Goal: Information Seeking & Learning: Learn about a topic

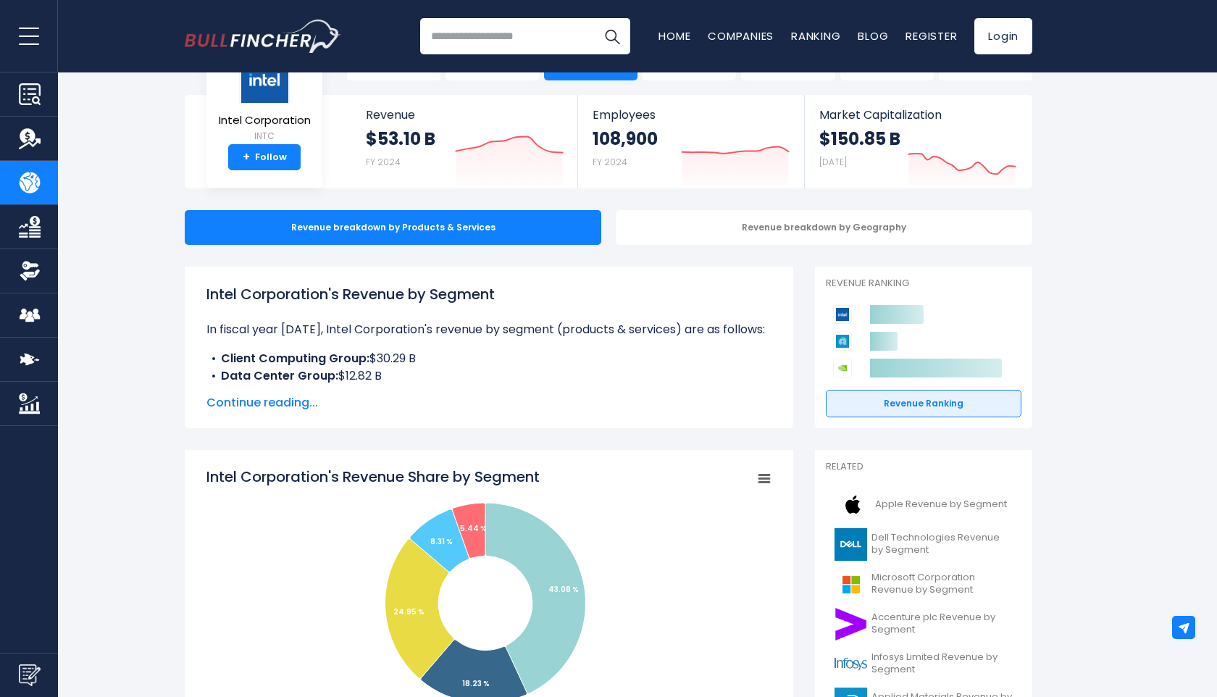
click at [294, 403] on span "Continue reading..." at bounding box center [489, 402] width 565 height 17
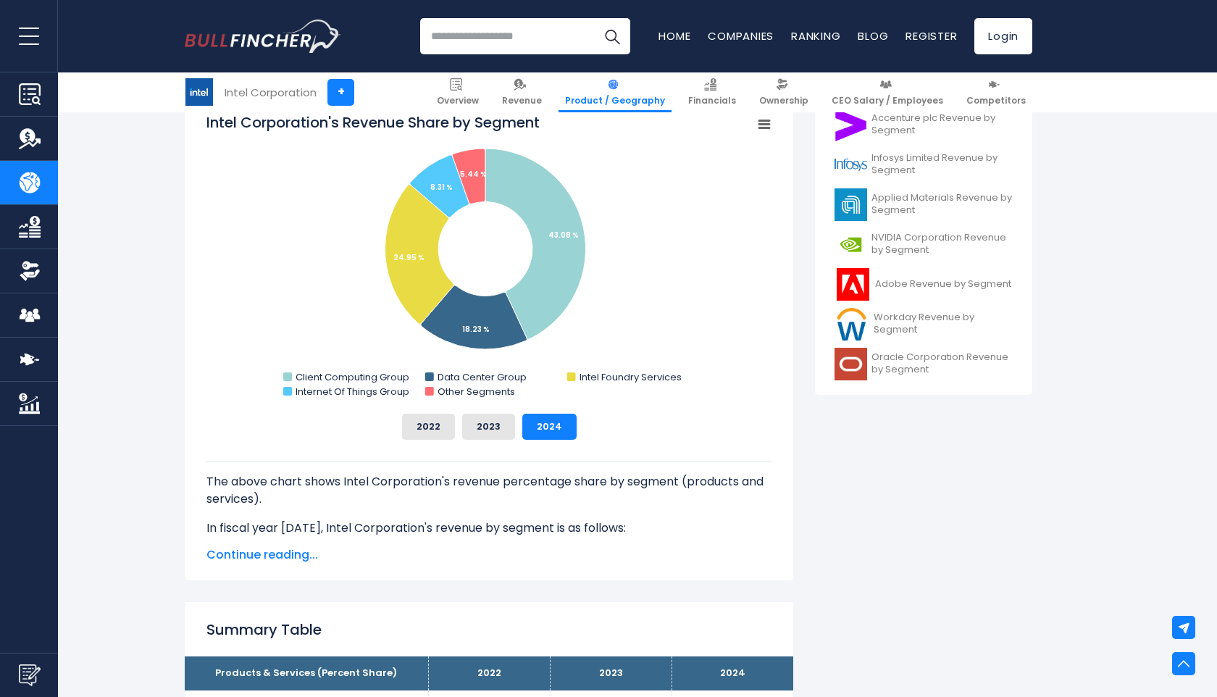
scroll to position [547, 0]
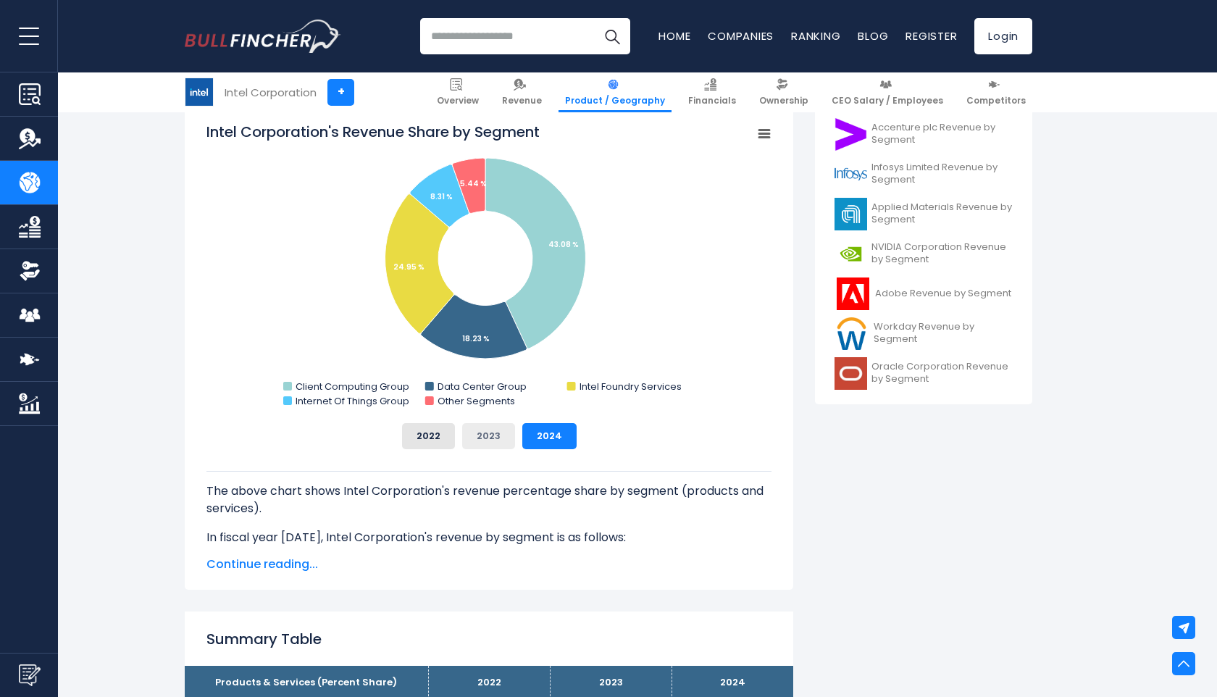
click at [496, 436] on button "2023" at bounding box center [488, 436] width 53 height 26
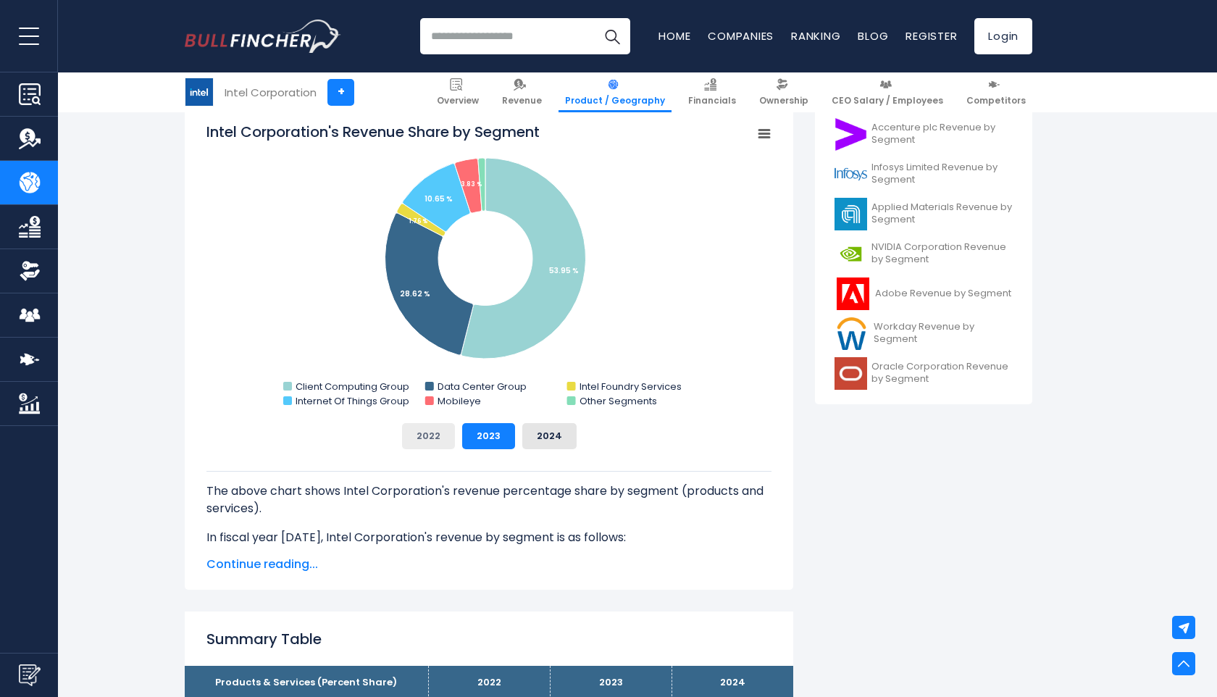
click at [437, 441] on button "2022" at bounding box center [428, 436] width 53 height 26
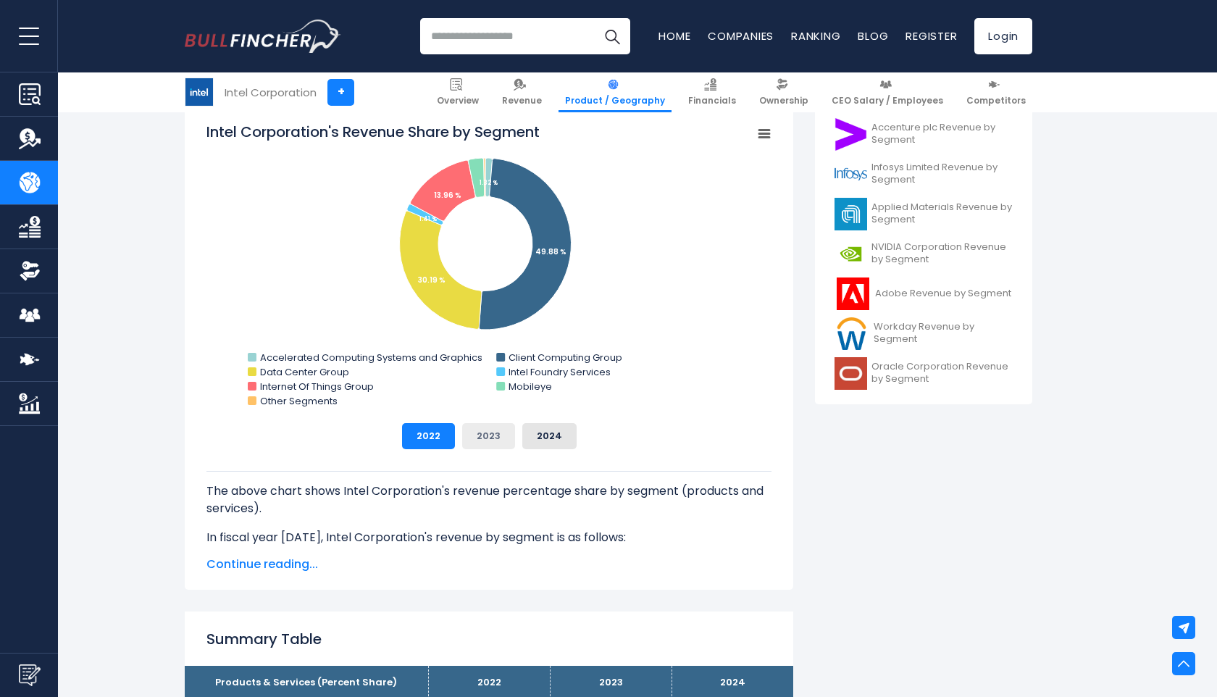
click at [483, 439] on button "2023" at bounding box center [488, 436] width 53 height 26
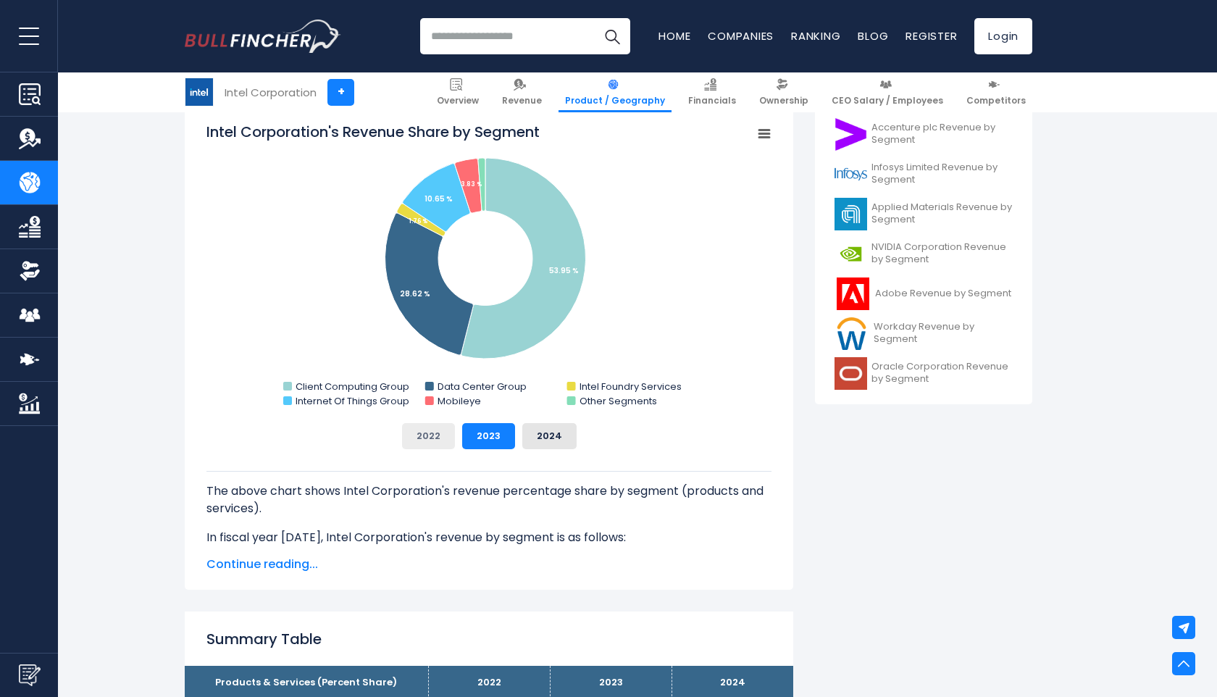
click at [423, 441] on button "2022" at bounding box center [428, 436] width 53 height 26
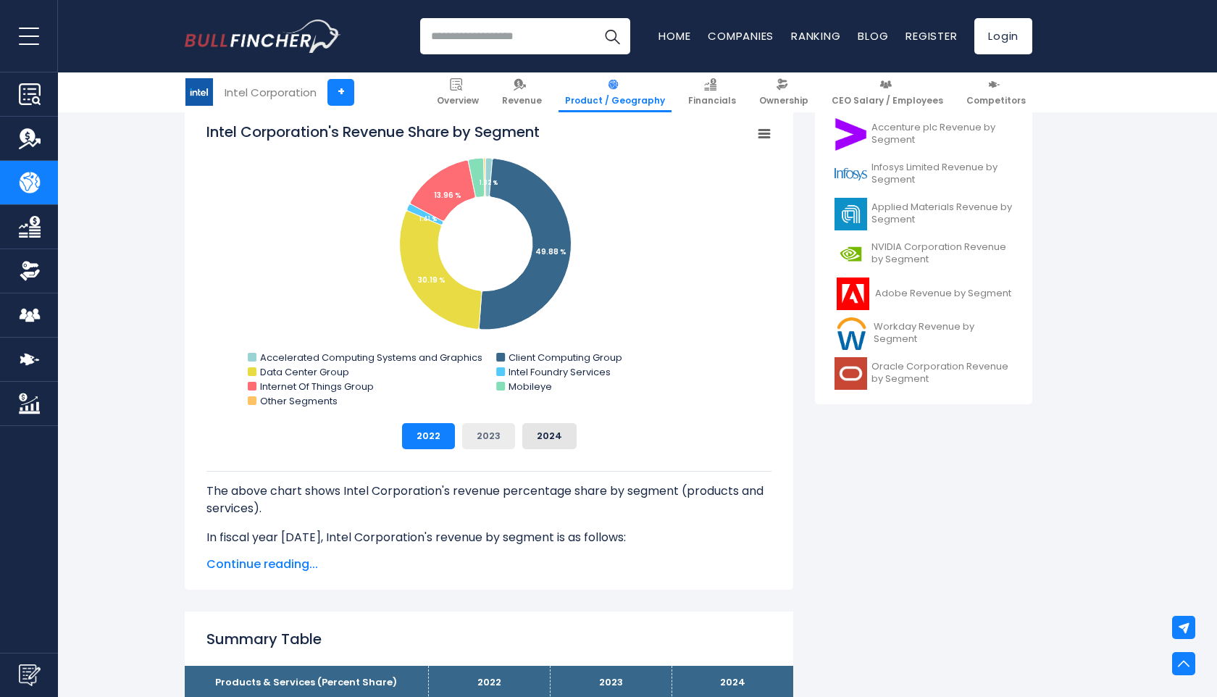
click at [483, 440] on button "2023" at bounding box center [488, 436] width 53 height 26
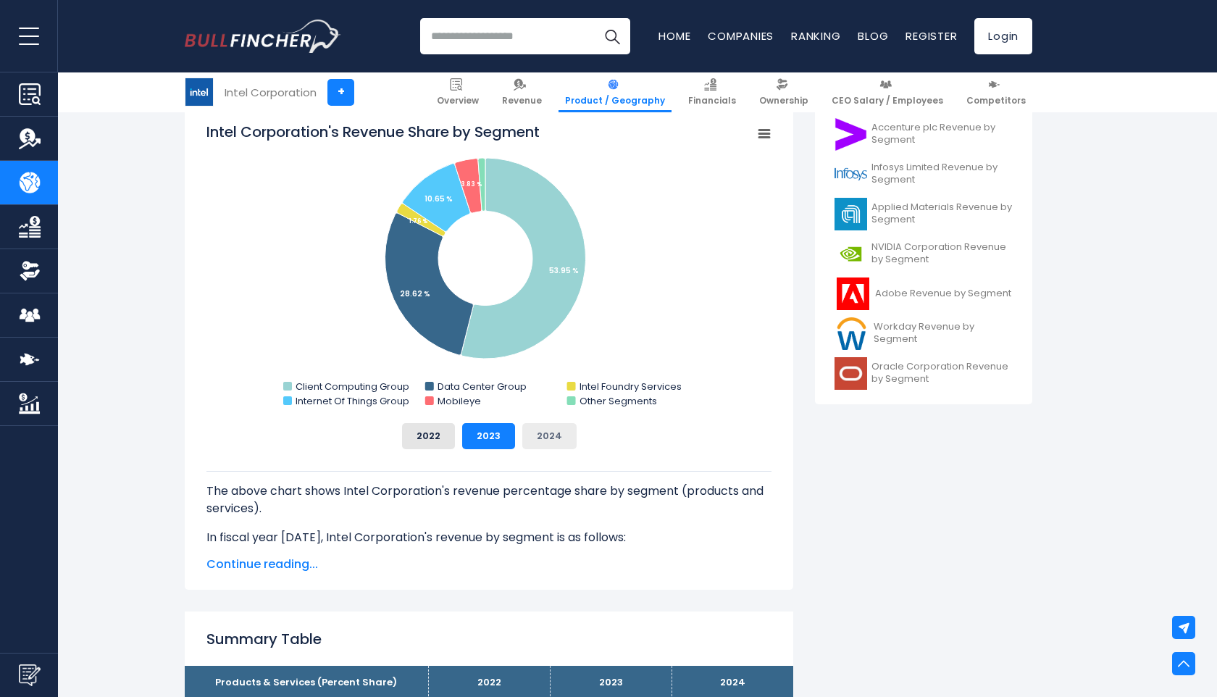
click at [536, 437] on button "2024" at bounding box center [549, 436] width 54 height 26
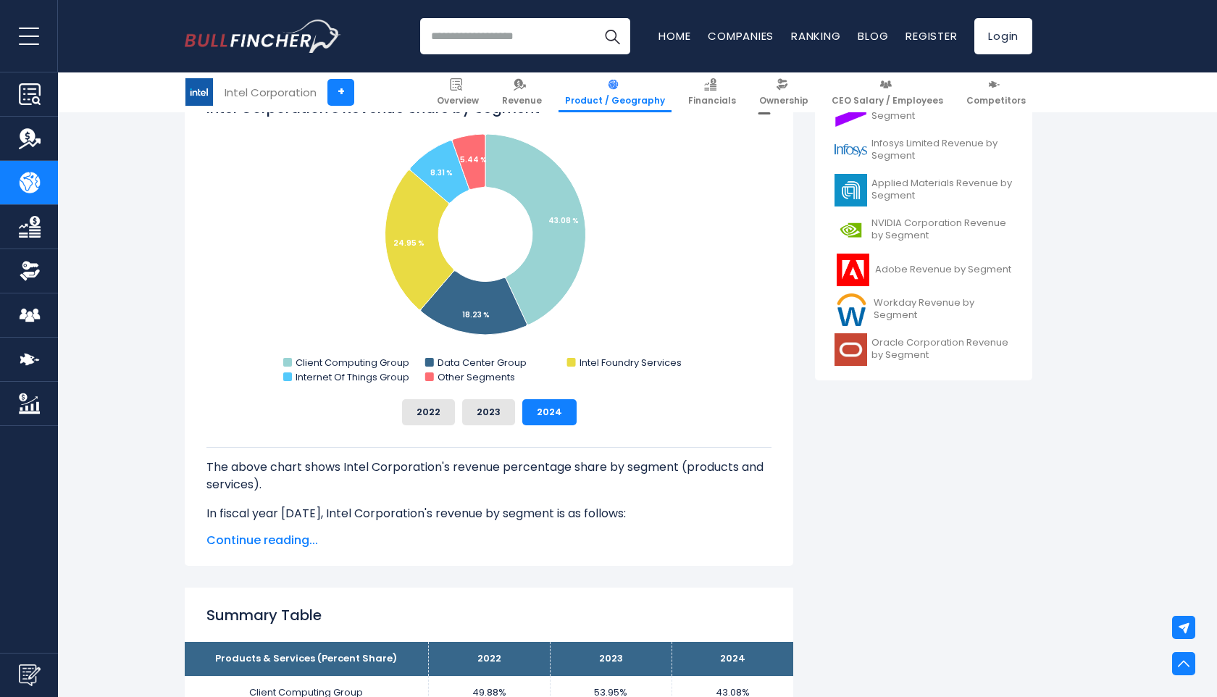
scroll to position [572, 0]
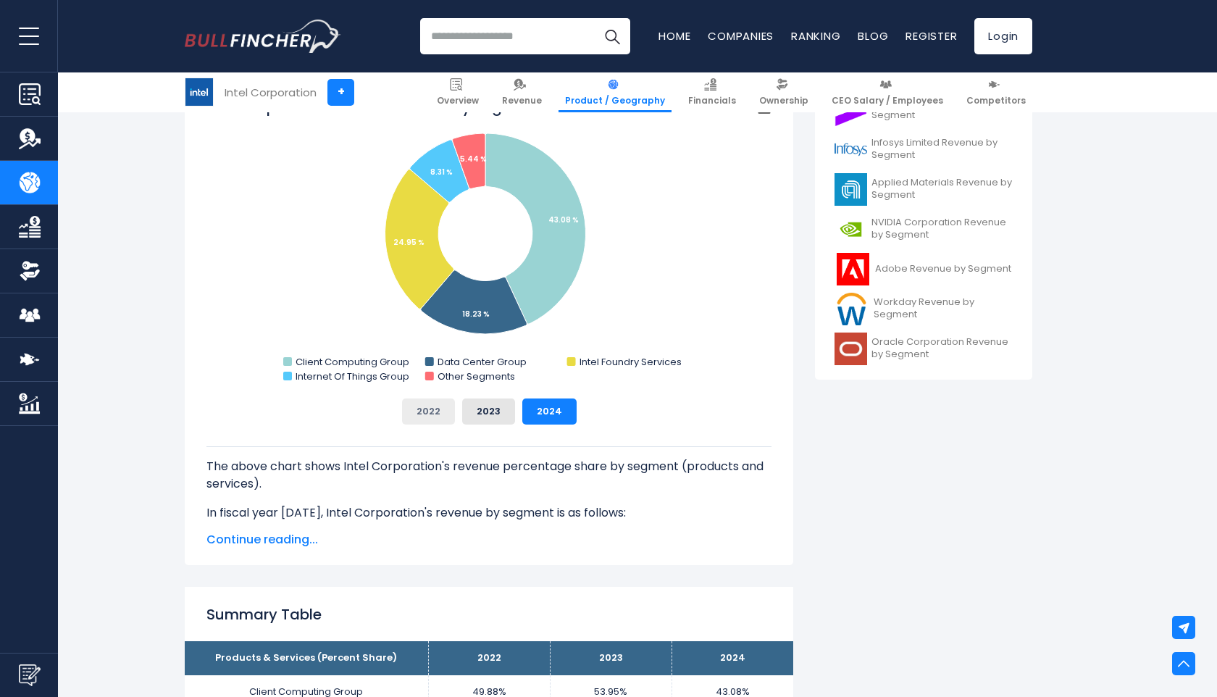
click at [433, 413] on button "2022" at bounding box center [428, 412] width 53 height 26
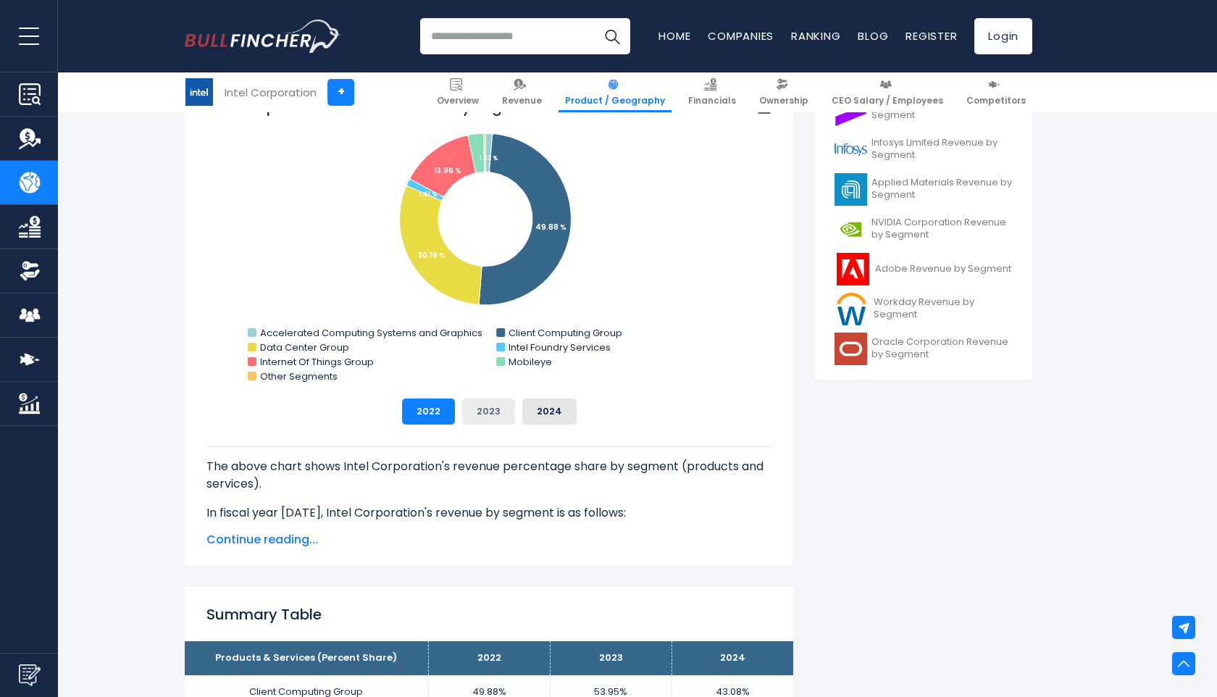
click at [491, 414] on button "2023" at bounding box center [488, 412] width 53 height 26
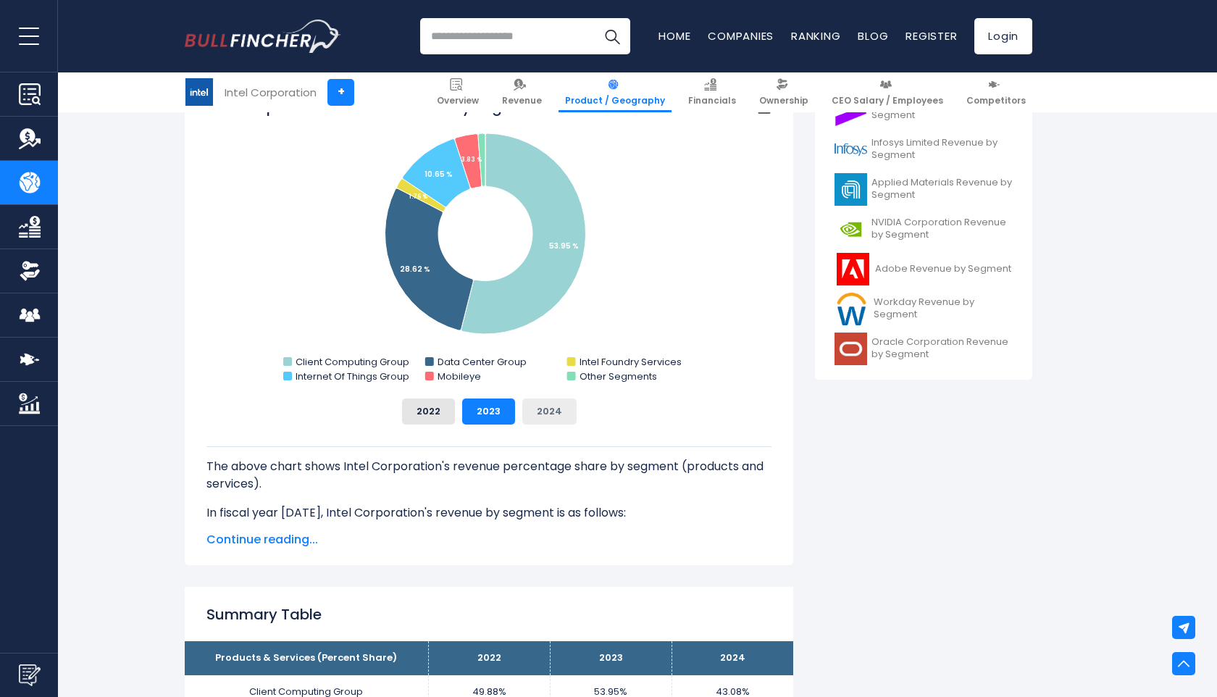
click at [544, 411] on button "2024" at bounding box center [549, 412] width 54 height 26
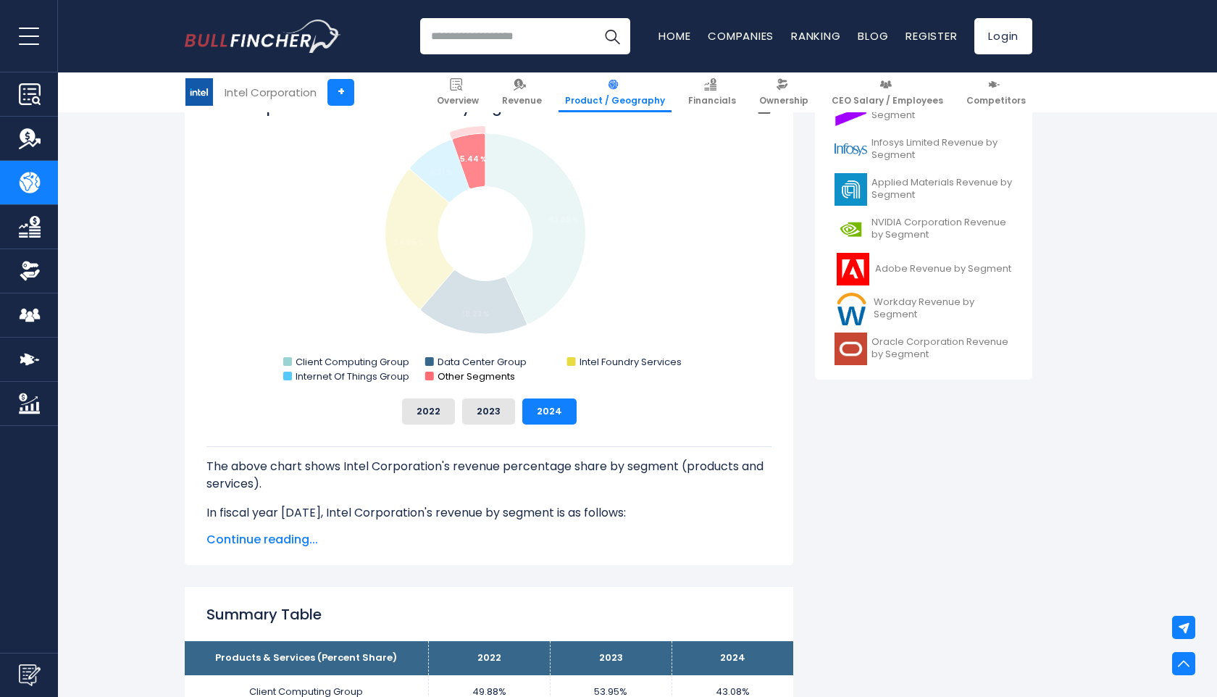
click at [428, 377] on rect "Intel Corporation's Revenue Share by Segment" at bounding box center [429, 376] width 9 height 9
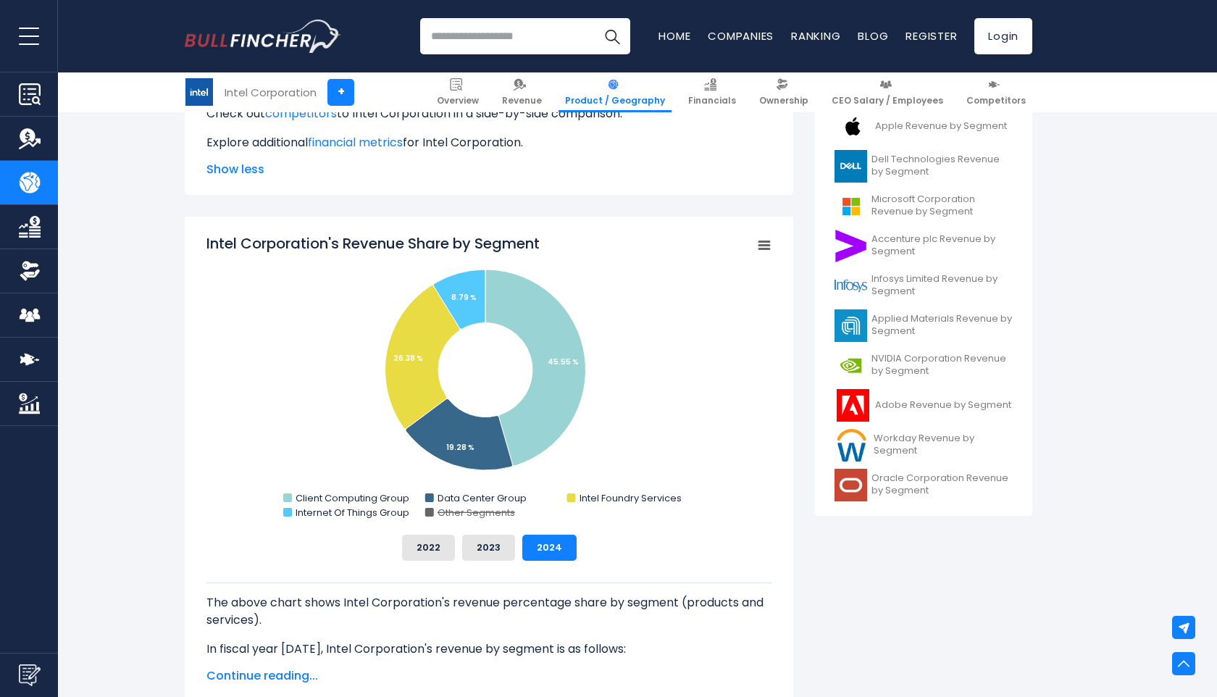
scroll to position [447, 0]
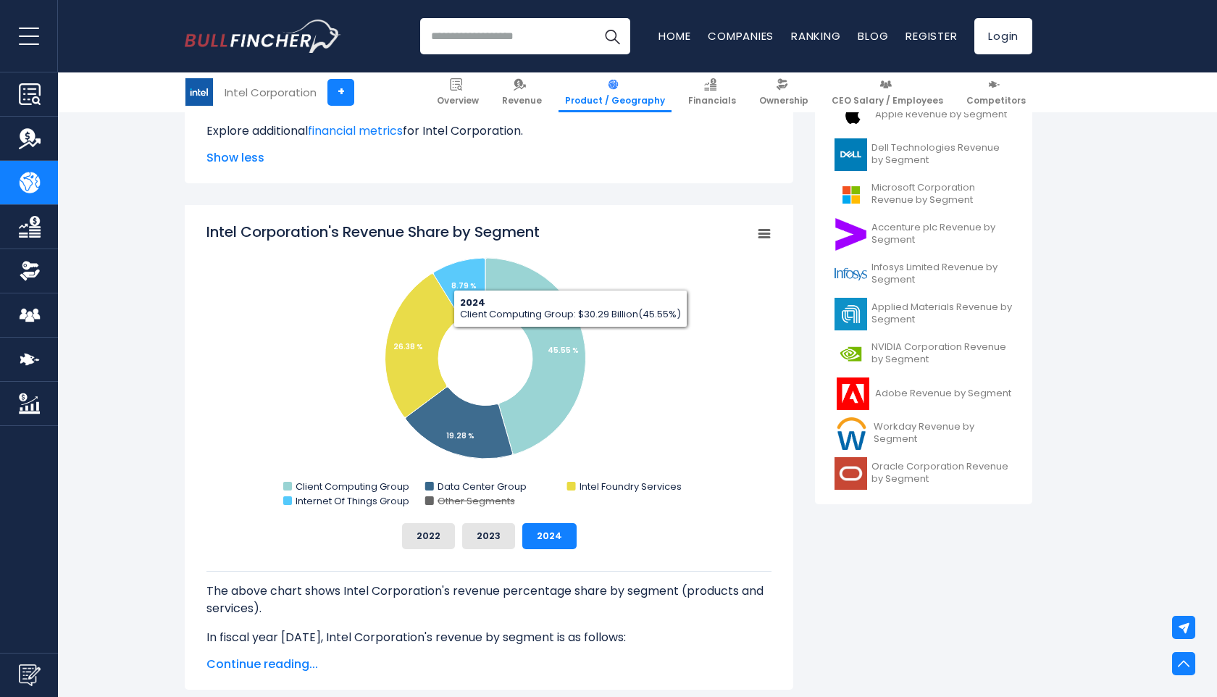
click at [592, 582] on div "The above chart shows Intel Corporation's revenue percentage share by segment (…" at bounding box center [489, 710] width 565 height 278
click at [461, 499] on text "Other Segments" at bounding box center [477, 501] width 78 height 14
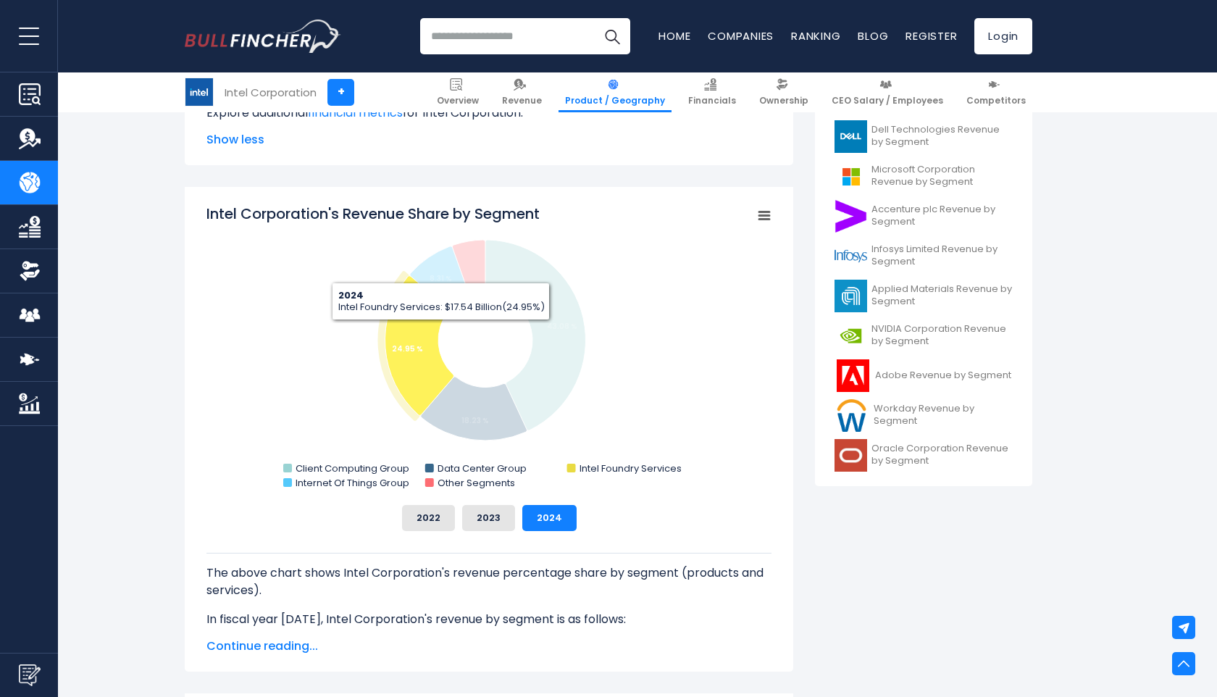
scroll to position [484, 0]
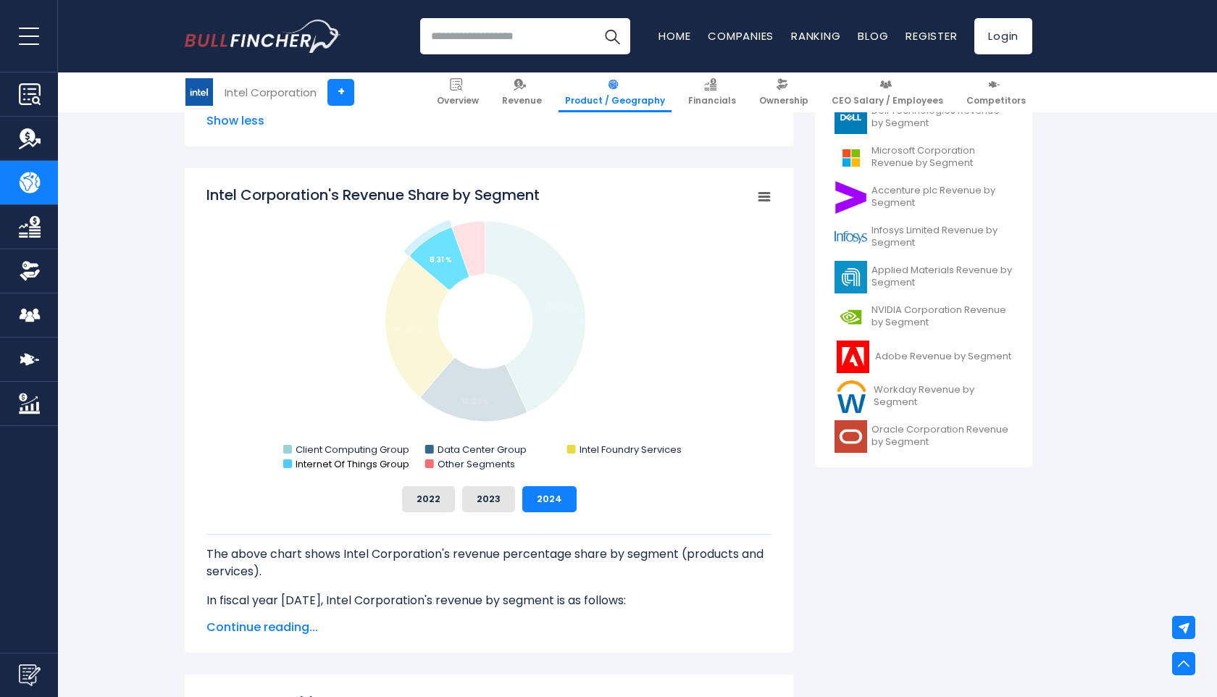
click at [342, 464] on text "Internet Of Things Group" at bounding box center [353, 464] width 114 height 14
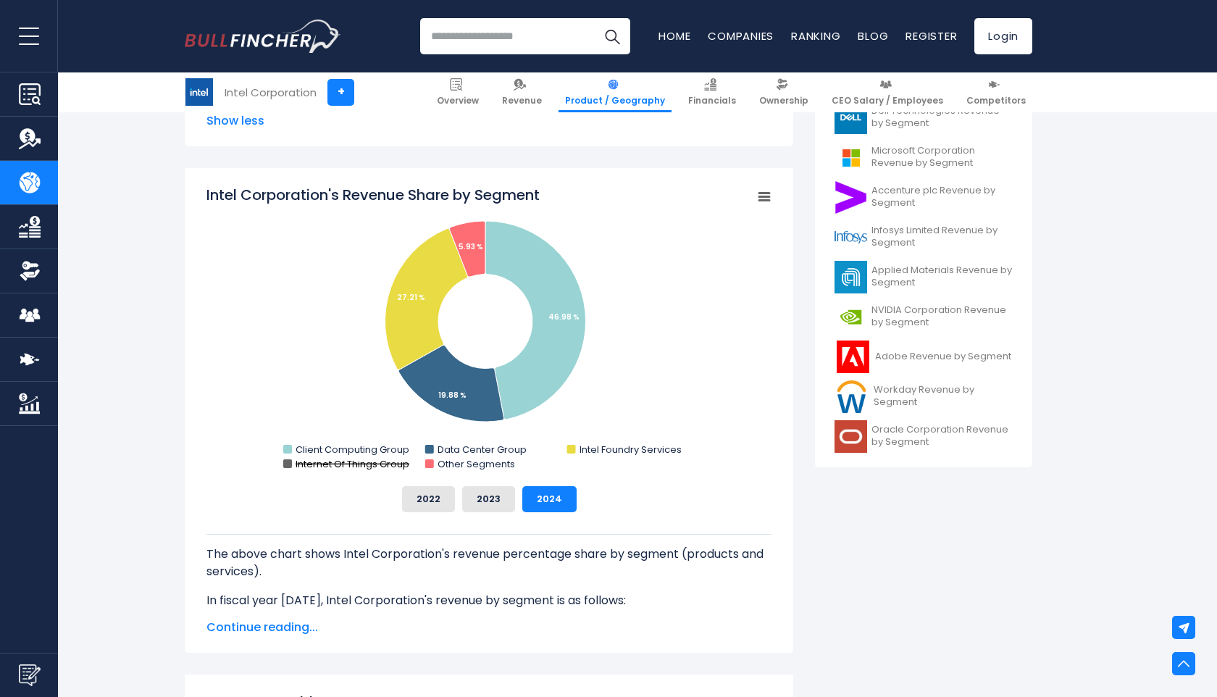
click at [344, 462] on text "Internet Of Things Group" at bounding box center [353, 464] width 114 height 14
